Goal: Task Accomplishment & Management: Manage account settings

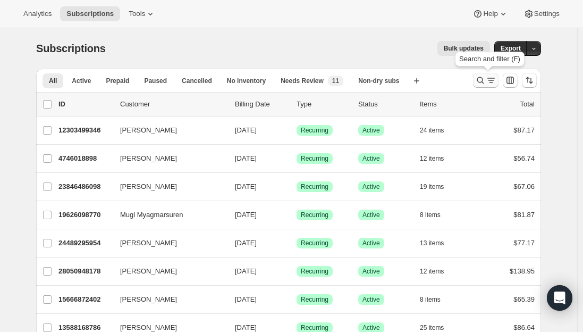
click at [481, 84] on icon "Search and filter results" at bounding box center [480, 80] width 11 height 11
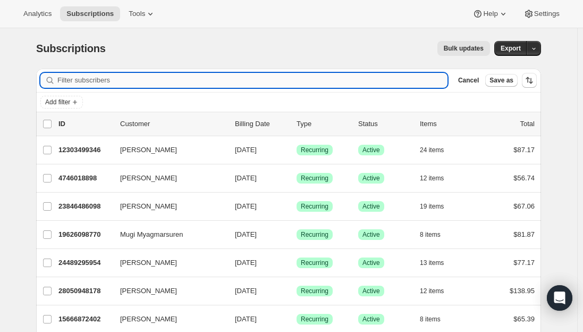
click at [223, 81] on input "Filter subscribers" at bounding box center [252, 80] width 390 height 15
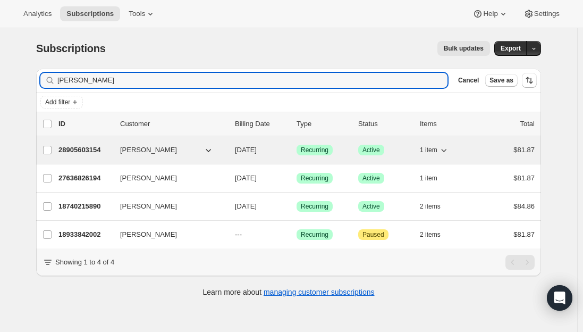
type input "[PERSON_NAME]"
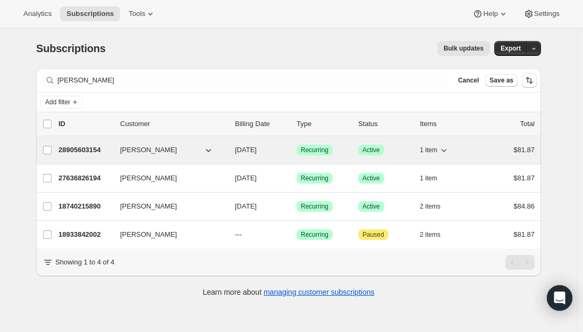
click at [78, 149] on p "28905603154" at bounding box center [84, 150] width 53 height 11
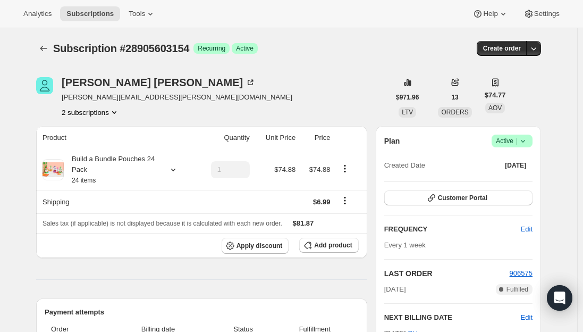
click at [130, 95] on span "[PERSON_NAME][EMAIL_ADDRESS][PERSON_NAME][DOMAIN_NAME]" at bounding box center [177, 97] width 231 height 11
copy span "[PERSON_NAME][EMAIL_ADDRESS][PERSON_NAME][DOMAIN_NAME]"
click at [521, 140] on icon at bounding box center [523, 141] width 11 height 11
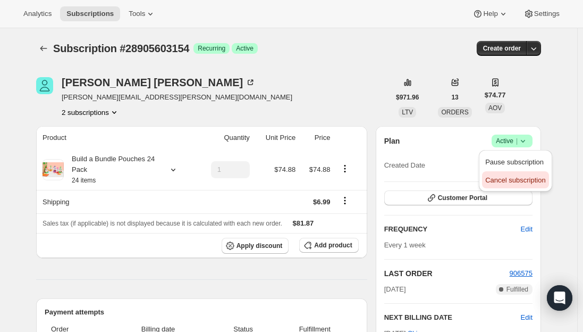
click at [513, 180] on span "Cancel subscription" at bounding box center [515, 180] width 60 height 8
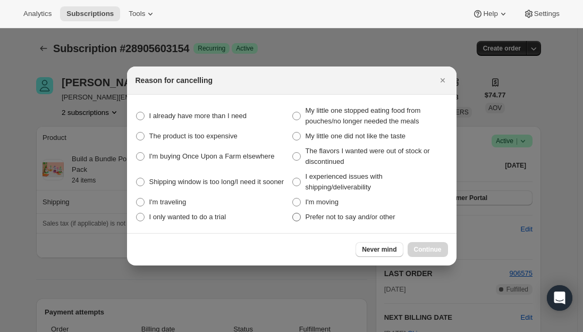
click at [294, 220] on span ":rbv:" at bounding box center [296, 217] width 9 height 9
click at [293, 213] on other "Prefer not to say and/or other" at bounding box center [292, 213] width 1 height 1
radio other "true"
click at [296, 180] on span ":rbv:" at bounding box center [296, 182] width 9 height 9
click at [293, 178] on shipping\/deliverability "I experienced issues with shipping/deliverability" at bounding box center [292, 178] width 1 height 1
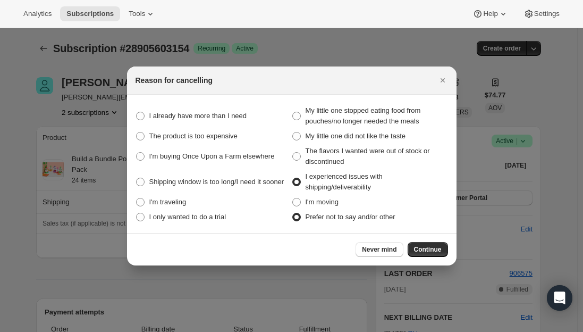
radio shipping\/deliverability "true"
radio other "false"
click at [421, 249] on span "Continue" at bounding box center [428, 249] width 28 height 9
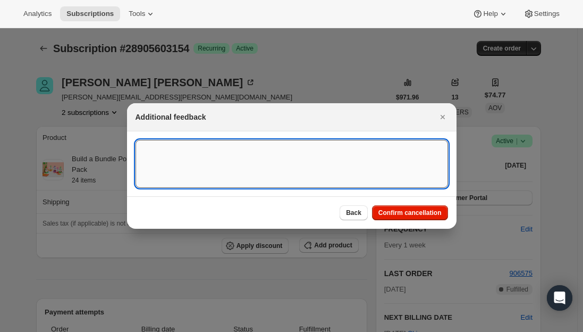
click at [217, 165] on textarea ":rbv:" at bounding box center [292, 164] width 313 height 48
click at [180, 154] on textarea ":rbv:" at bounding box center [292, 164] width 313 height 48
paste textarea "I have multiple orders that come, because I have had so many issues with delive…"
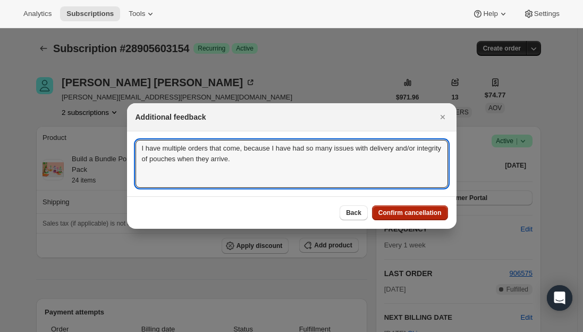
type textarea "I have multiple orders that come, because I have had so many issues with delive…"
click at [424, 214] on span "Confirm cancellation" at bounding box center [410, 212] width 63 height 9
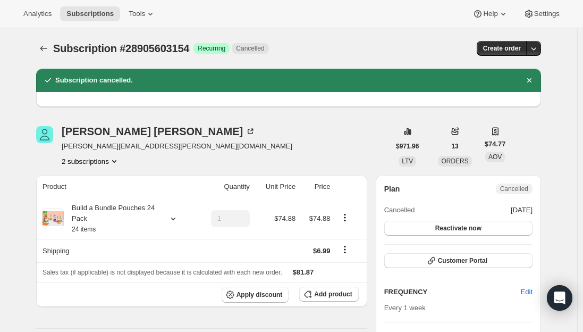
click at [150, 145] on span "[PERSON_NAME][EMAIL_ADDRESS][PERSON_NAME][DOMAIN_NAME]" at bounding box center [177, 146] width 231 height 11
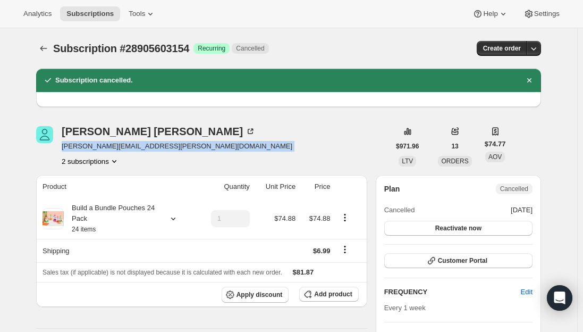
click at [150, 145] on span "[PERSON_NAME][EMAIL_ADDRESS][PERSON_NAME][DOMAIN_NAME]" at bounding box center [177, 146] width 231 height 11
copy span "[PERSON_NAME][EMAIL_ADDRESS][PERSON_NAME][DOMAIN_NAME]"
click at [48, 48] on icon "Subscriptions" at bounding box center [43, 48] width 11 height 11
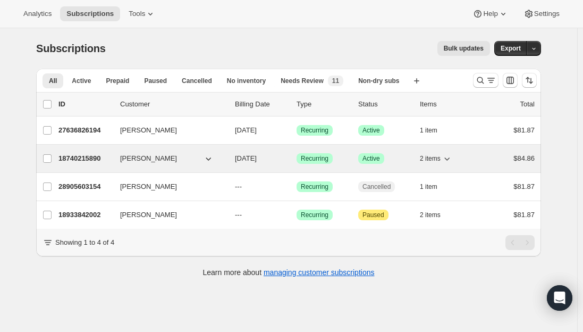
click at [87, 162] on p "18740215890" at bounding box center [84, 158] width 53 height 11
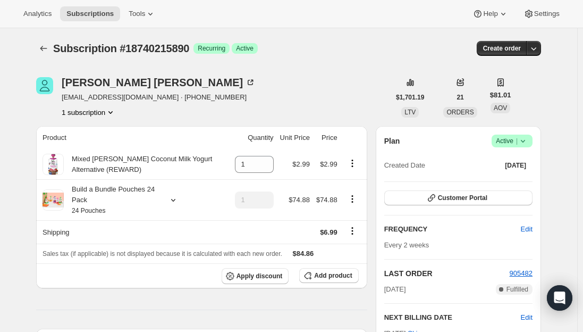
click at [505, 145] on span "Active |" at bounding box center [512, 141] width 32 height 11
click at [505, 177] on span "Cancel subscription" at bounding box center [515, 180] width 60 height 8
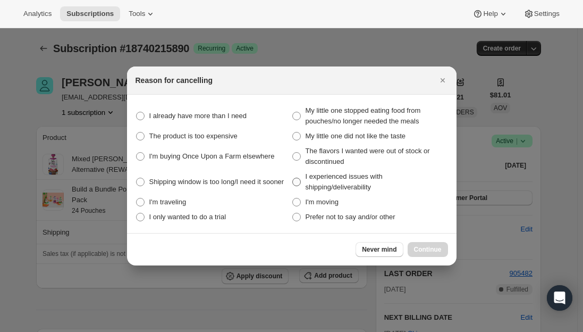
click at [298, 180] on span ":rjm:" at bounding box center [296, 182] width 9 height 9
click at [293, 178] on shipping\/deliverability "I experienced issues with shipping/deliverability" at bounding box center [292, 178] width 1 height 1
radio shipping\/deliverability "true"
drag, startPoint x: 425, startPoint y: 252, endPoint x: 400, endPoint y: 240, distance: 28.3
click at [425, 253] on span "Continue" at bounding box center [428, 249] width 28 height 9
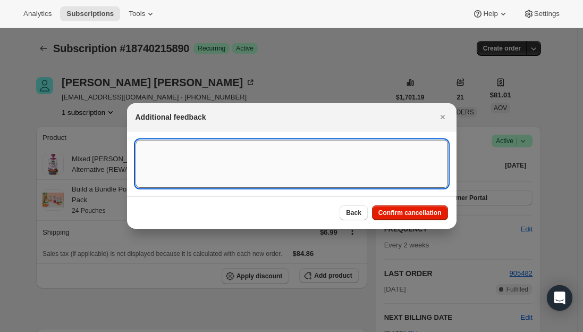
click at [185, 148] on textarea ":rjm:" at bounding box center [292, 164] width 313 height 48
paste textarea "I have multiple orders that come, because I have had so many issues with delive…"
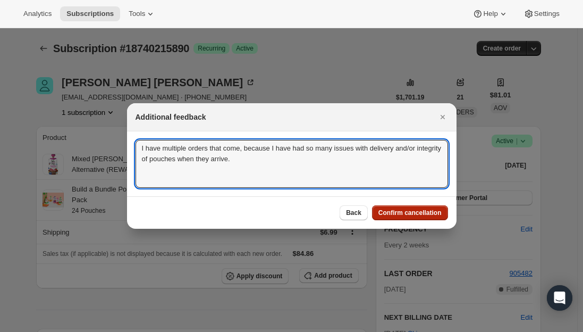
type textarea "I have multiple orders that come, because I have had so many issues with delive…"
click at [405, 218] on button "Confirm cancellation" at bounding box center [410, 212] width 76 height 15
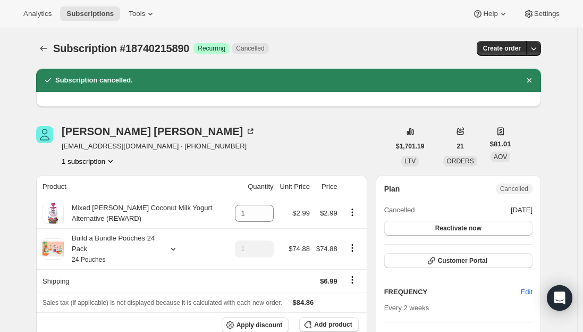
click at [118, 148] on span "[EMAIL_ADDRESS][DOMAIN_NAME] · [PHONE_NUMBER]" at bounding box center [159, 146] width 194 height 11
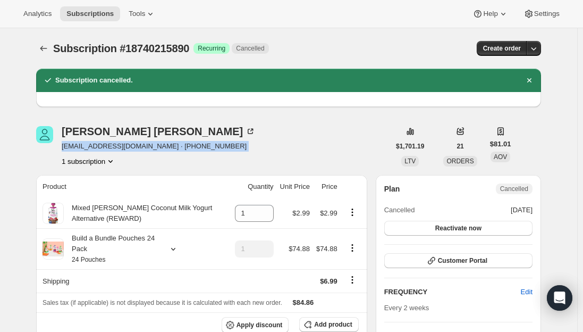
click at [118, 148] on span "[EMAIL_ADDRESS][DOMAIN_NAME] · [PHONE_NUMBER]" at bounding box center [159, 146] width 194 height 11
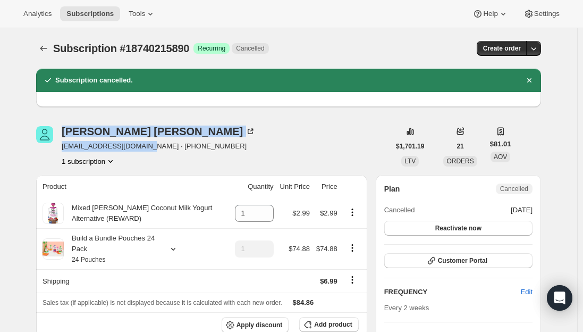
drag, startPoint x: 140, startPoint y: 147, endPoint x: 51, endPoint y: 149, distance: 89.4
click at [51, 149] on div "[PERSON_NAME] [EMAIL_ADDRESS][DOMAIN_NAME] · [PHONE_NUMBER] 1 subscription" at bounding box center [213, 146] width 354 height 40
click at [102, 142] on span "[EMAIL_ADDRESS][DOMAIN_NAME] · [PHONE_NUMBER]" at bounding box center [159, 146] width 194 height 11
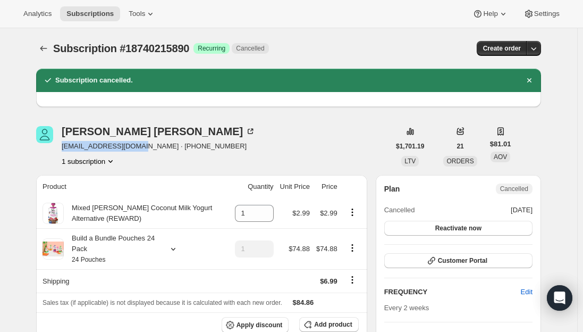
drag, startPoint x: 137, startPoint y: 148, endPoint x: 64, endPoint y: 149, distance: 73.4
click at [64, 149] on div "[PERSON_NAME] [EMAIL_ADDRESS][DOMAIN_NAME] · [PHONE_NUMBER] 1 subscription" at bounding box center [213, 146] width 354 height 40
copy span "[EMAIL_ADDRESS][DOMAIN_NAME]"
click at [40, 43] on button "Subscriptions" at bounding box center [43, 48] width 15 height 15
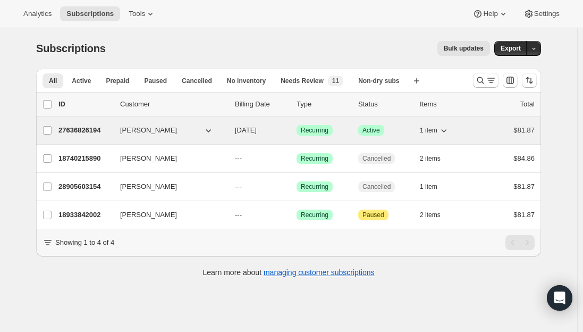
click at [84, 132] on p "27636826194" at bounding box center [84, 130] width 53 height 11
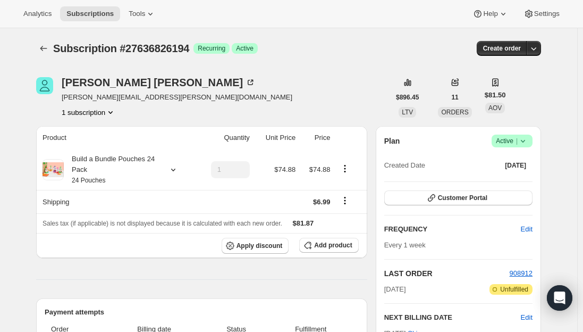
click at [514, 141] on span "Active |" at bounding box center [512, 141] width 32 height 11
click at [514, 179] on span "Cancel subscription" at bounding box center [515, 180] width 60 height 8
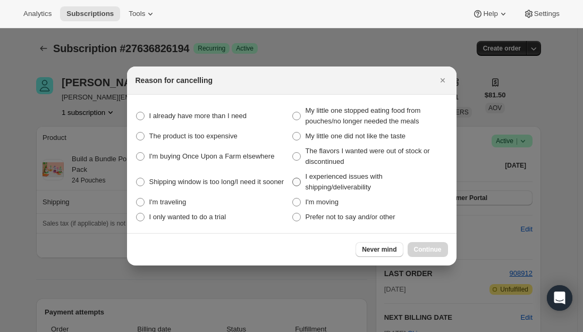
click at [295, 179] on span ":rrk:" at bounding box center [296, 182] width 9 height 9
click at [293, 178] on shipping\/deliverability "I experienced issues with shipping/deliverability" at bounding box center [292, 178] width 1 height 1
radio shipping\/deliverability "true"
click at [426, 253] on span "Continue" at bounding box center [428, 249] width 28 height 9
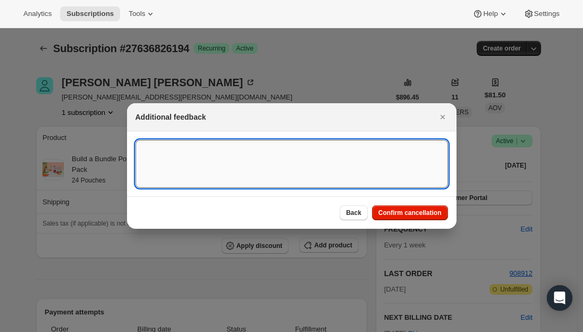
click at [228, 166] on textarea ":rrk:" at bounding box center [292, 164] width 313 height 48
paste textarea "I have multiple orders that come, because I have had so many issues with delive…"
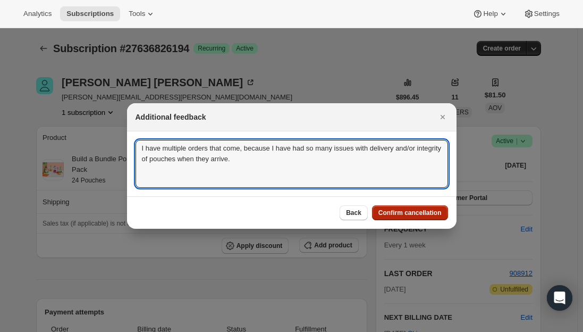
type textarea "I have multiple orders that come, because I have had so many issues with delive…"
click at [422, 211] on span "Confirm cancellation" at bounding box center [410, 212] width 63 height 9
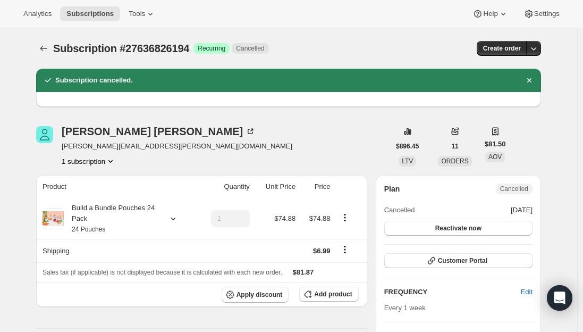
click at [137, 144] on span "[PERSON_NAME][EMAIL_ADDRESS][PERSON_NAME][DOMAIN_NAME]" at bounding box center [177, 146] width 231 height 11
click at [137, 143] on span "[PERSON_NAME][EMAIL_ADDRESS][PERSON_NAME][DOMAIN_NAME]" at bounding box center [177, 146] width 231 height 11
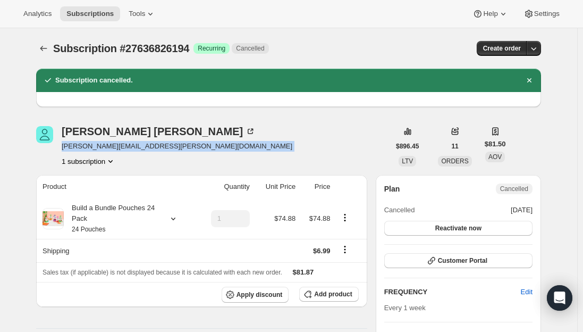
click at [137, 143] on span "[PERSON_NAME][EMAIL_ADDRESS][PERSON_NAME][DOMAIN_NAME]" at bounding box center [177, 146] width 231 height 11
copy span "[PERSON_NAME][EMAIL_ADDRESS][PERSON_NAME][DOMAIN_NAME]"
click at [82, 12] on span "Subscriptions" at bounding box center [89, 14] width 47 height 9
